Goal: Navigation & Orientation: Understand site structure

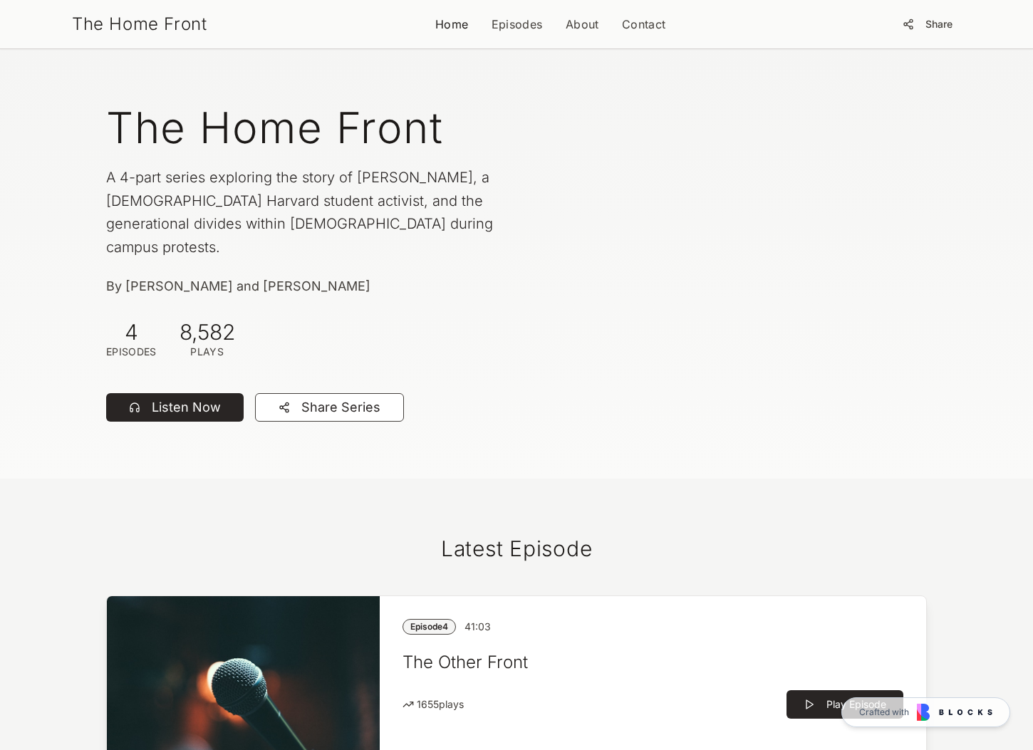
click at [451, 32] on link "Home" at bounding box center [451, 24] width 33 height 17
click at [467, 19] on link "Home" at bounding box center [451, 24] width 33 height 17
click at [522, 24] on link "Episodes" at bounding box center [517, 24] width 51 height 17
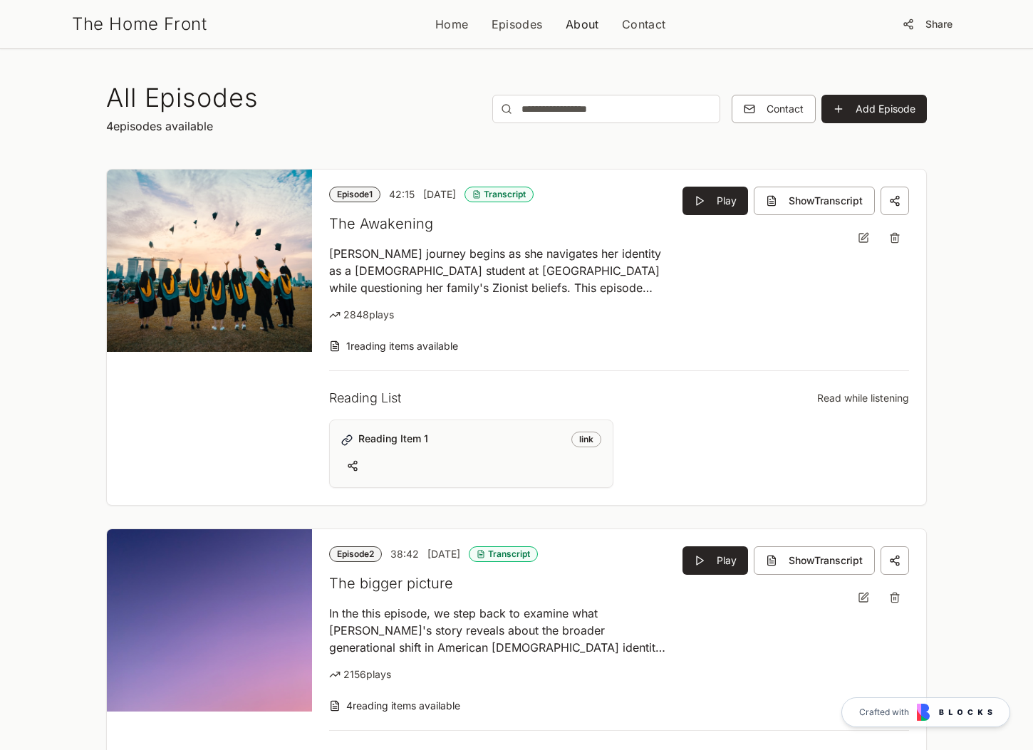
click at [596, 27] on link "About" at bounding box center [582, 24] width 33 height 17
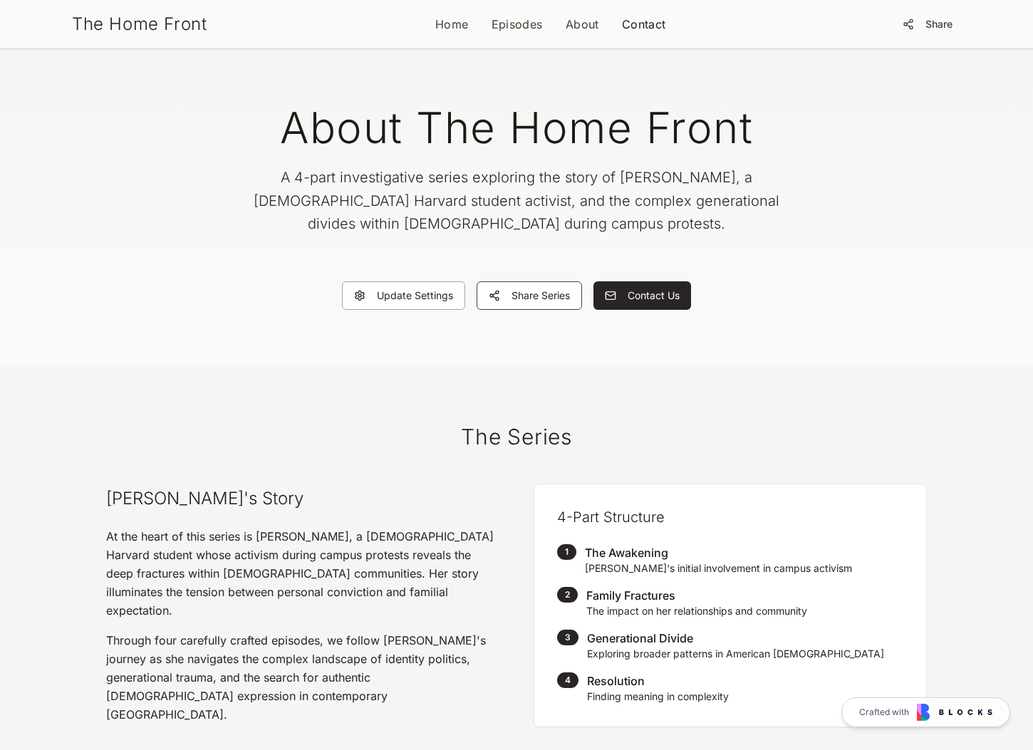
click at [642, 21] on link "Contact" at bounding box center [644, 24] width 44 height 17
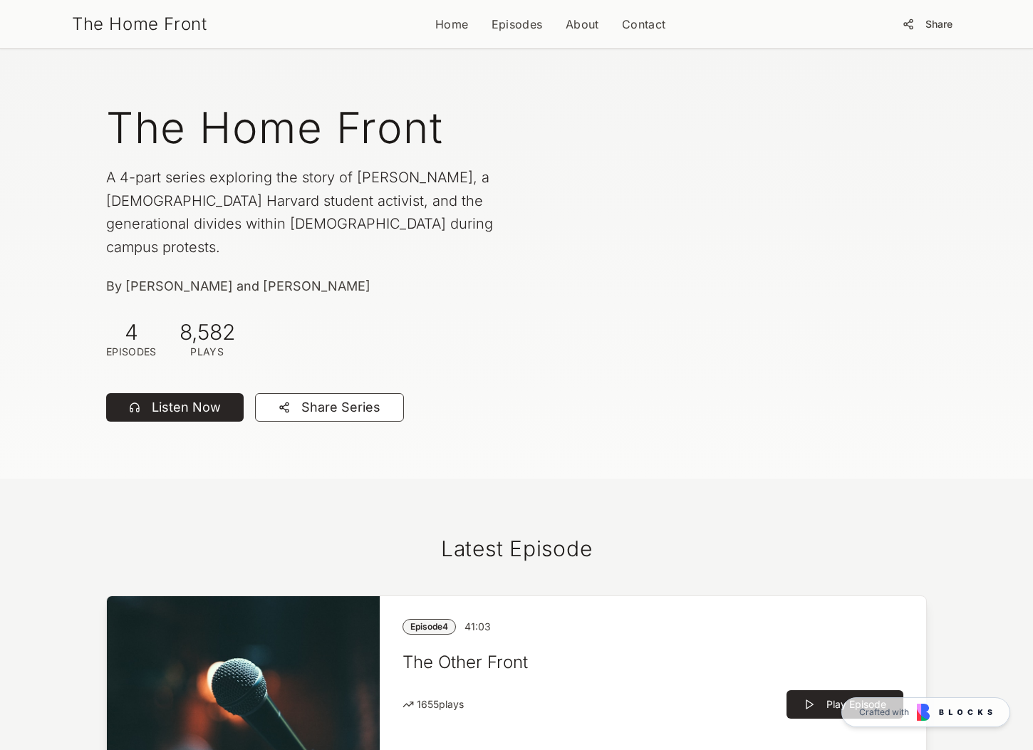
click at [614, 19] on nav "Home Episodes About Contact" at bounding box center [550, 24] width 231 height 17
click at [579, 28] on link "About" at bounding box center [582, 24] width 33 height 17
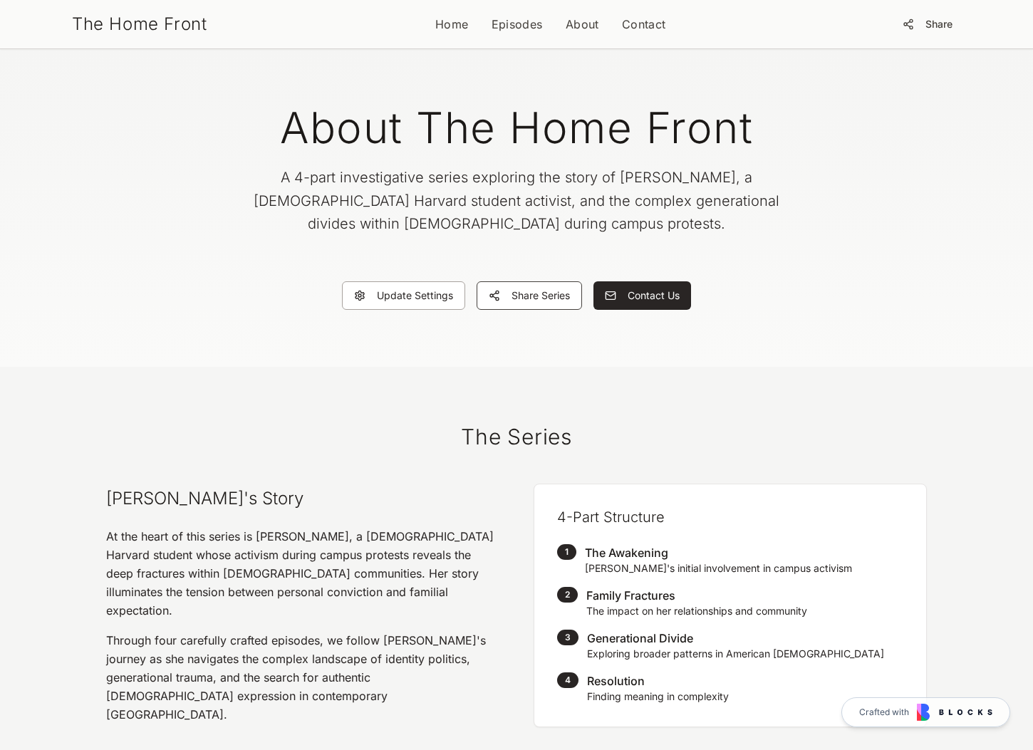
scroll to position [6, 0]
